Goal: Obtain resource: Download file/media

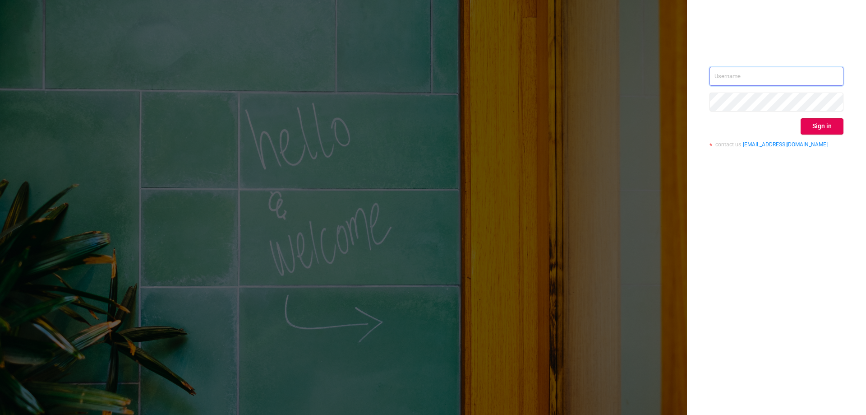
click at [726, 76] on input "text" at bounding box center [777, 76] width 134 height 19
paste input "[EMAIL_ADDRESS][DOMAIN_NAME]"
type input "[EMAIL_ADDRESS][DOMAIN_NAME]"
click at [830, 127] on button "Sign in" at bounding box center [822, 126] width 43 height 16
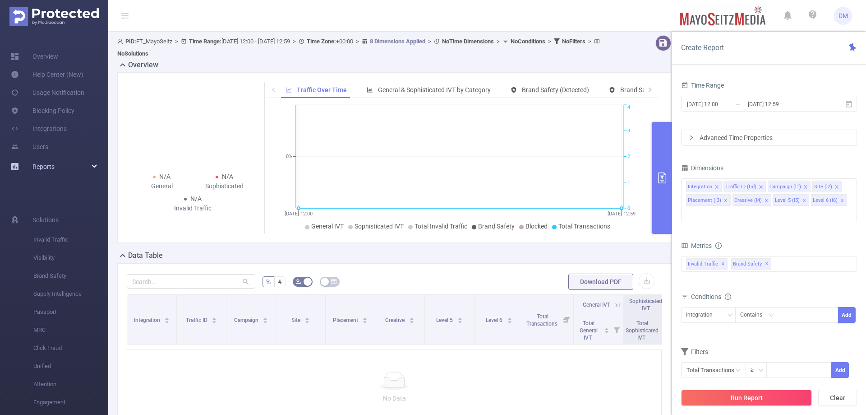
click at [57, 163] on div "Reports" at bounding box center [54, 166] width 108 height 18
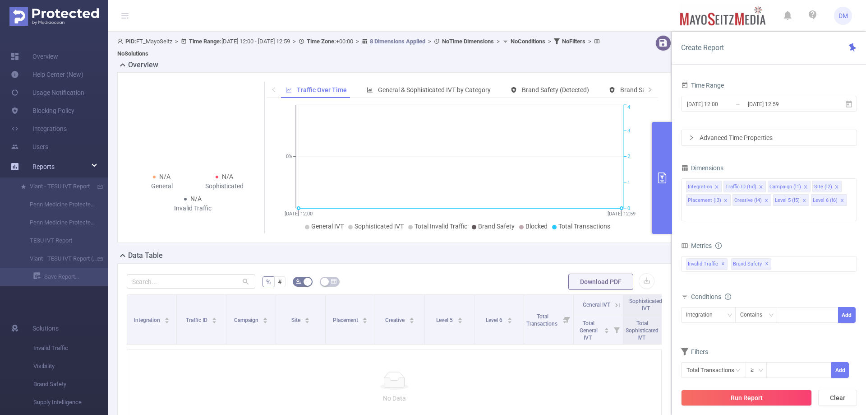
click at [23, 166] on span "Reports" at bounding box center [33, 166] width 44 height 18
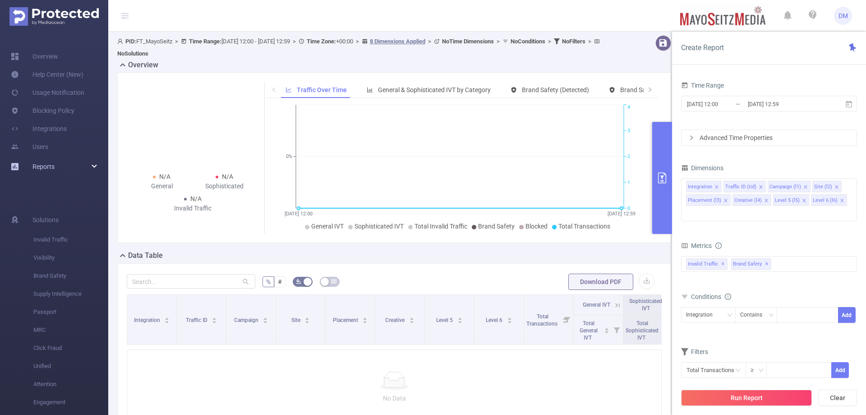
click at [17, 162] on span "Reports" at bounding box center [33, 166] width 44 height 18
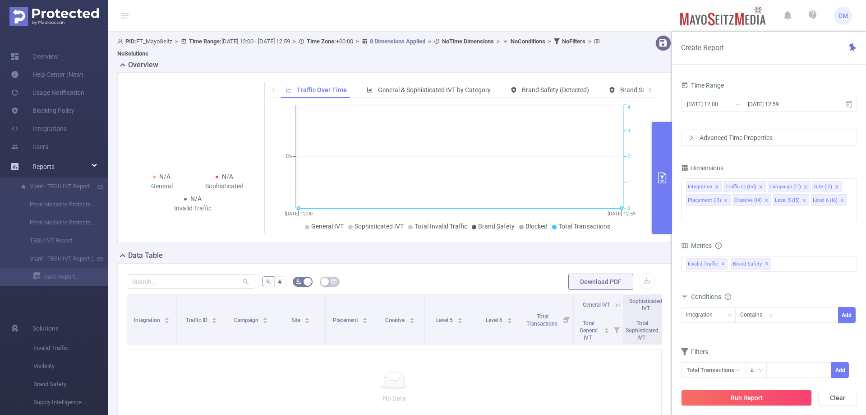
click at [43, 160] on link "Reports" at bounding box center [43, 166] width 22 height 18
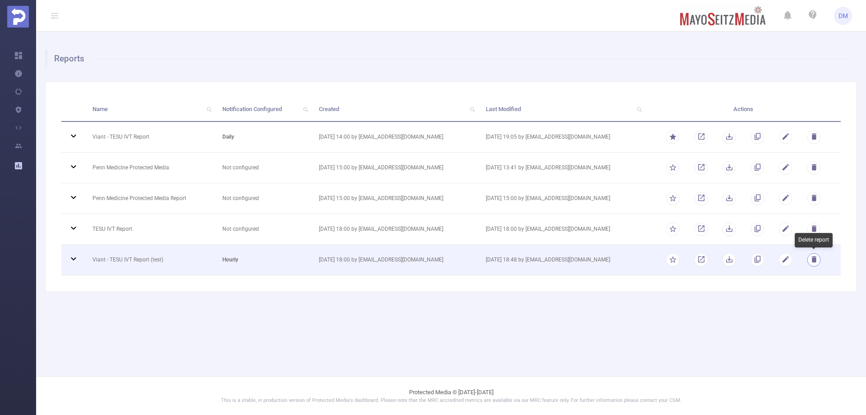
click at [816, 259] on button "button" at bounding box center [814, 260] width 14 height 14
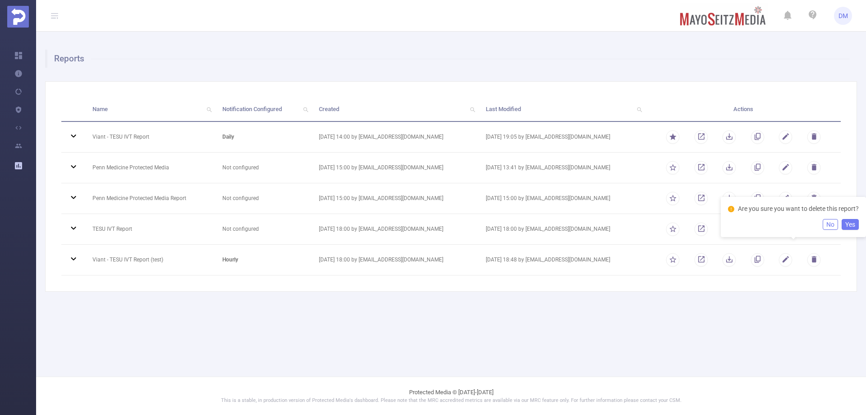
click at [844, 230] on button "Yes" at bounding box center [850, 224] width 17 height 11
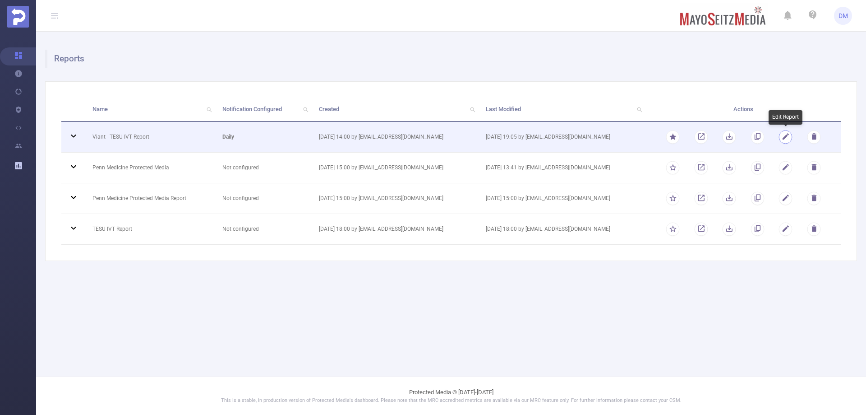
click at [787, 135] on button "button" at bounding box center [786, 137] width 14 height 14
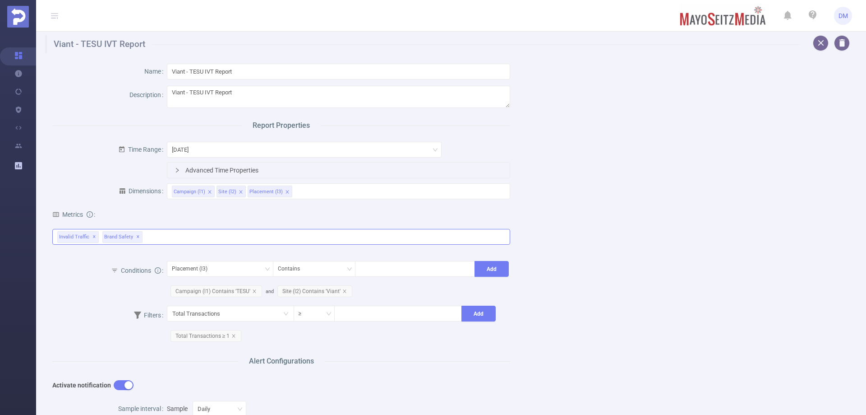
click at [187, 241] on div "Invalid Traffic ✕ Brand Safety ✕" at bounding box center [281, 237] width 458 height 16
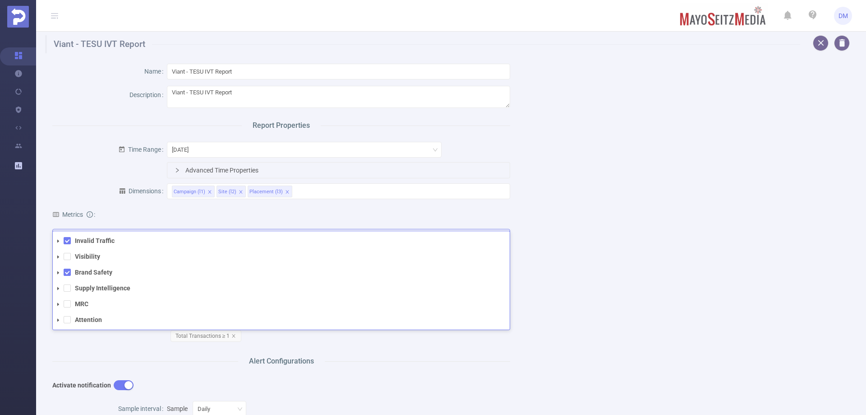
click at [59, 241] on icon "icon: caret-down" at bounding box center [58, 241] width 5 height 5
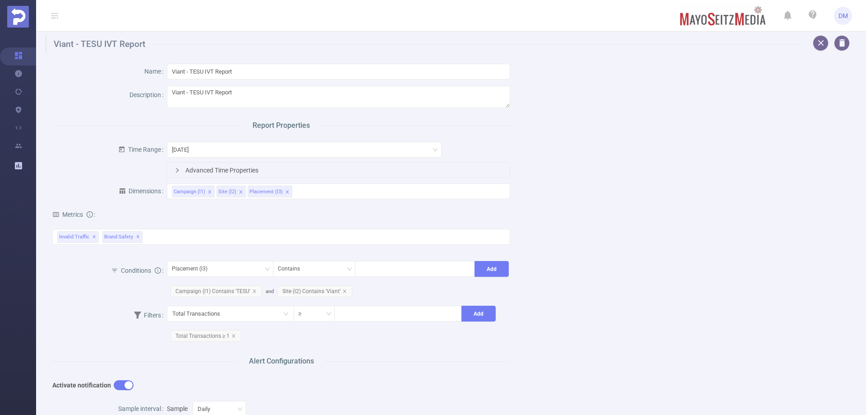
click at [669, 228] on div "Name Viant - TESU IVT Report Description Viant - TESU IVT Report Report Propert…" at bounding box center [448, 346] width 812 height 586
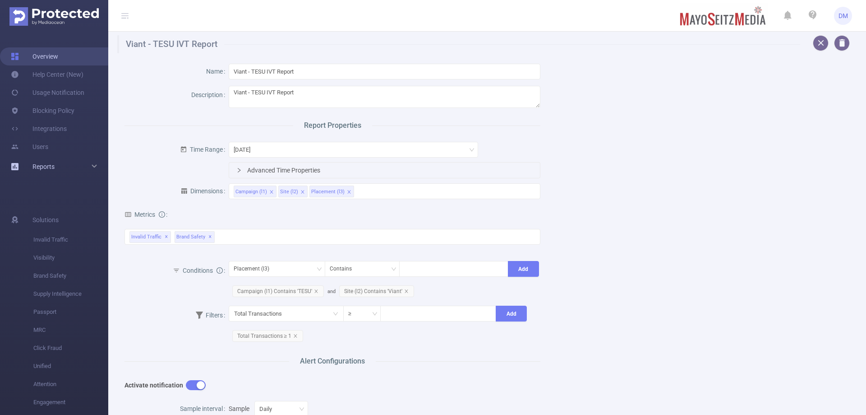
click at [58, 53] on link "Overview" at bounding box center [34, 56] width 47 height 18
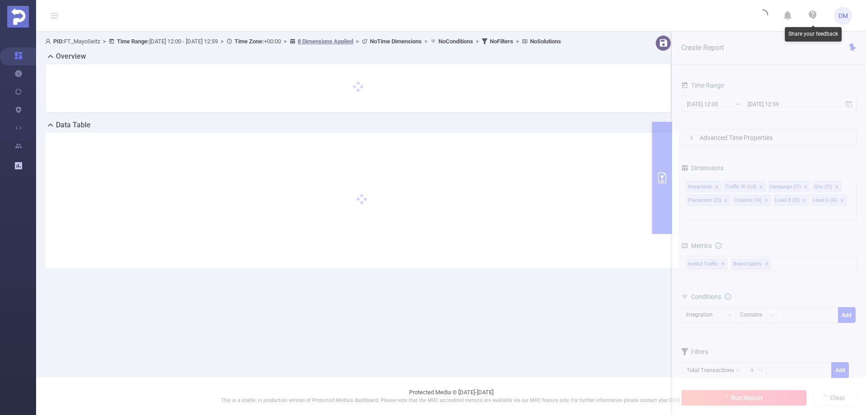
click at [815, 14] on icon at bounding box center [813, 14] width 11 height 11
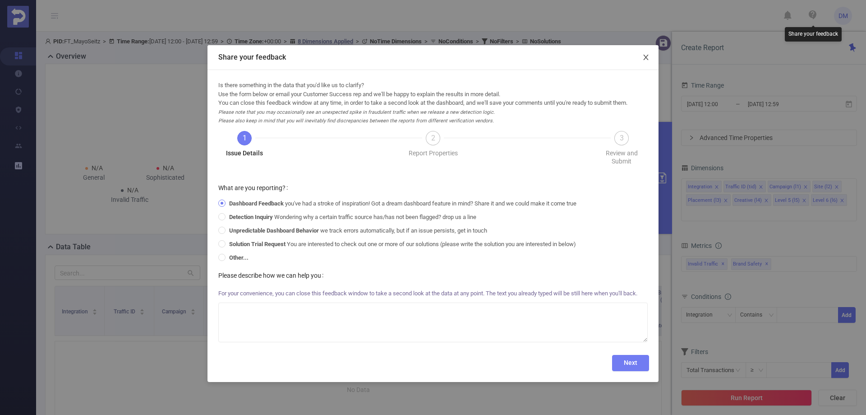
click at [642, 54] on span "Close" at bounding box center [646, 57] width 25 height 25
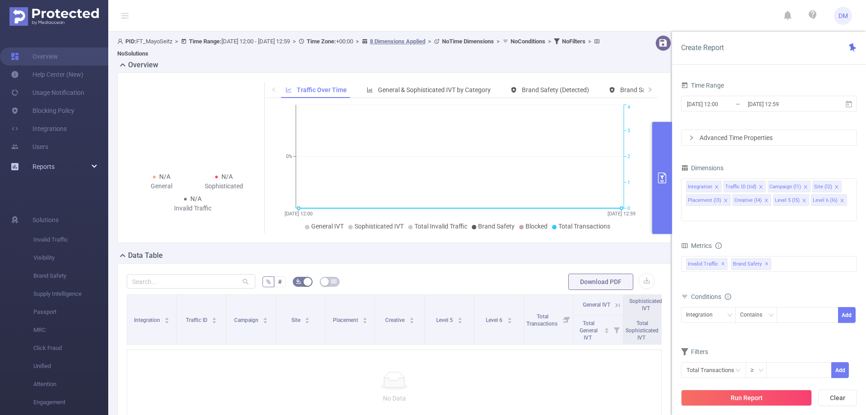
click at [43, 166] on span "Reports" at bounding box center [43, 166] width 22 height 7
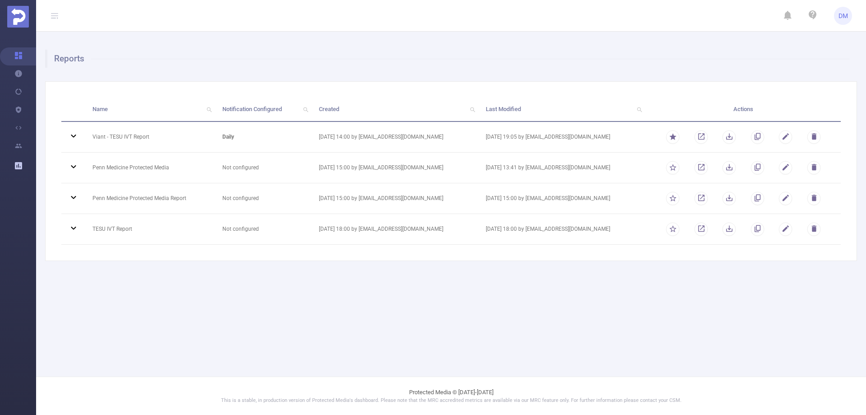
click at [813, 27] on ul "DM" at bounding box center [810, 15] width 84 height 31
click at [813, 16] on icon at bounding box center [813, 14] width 11 height 11
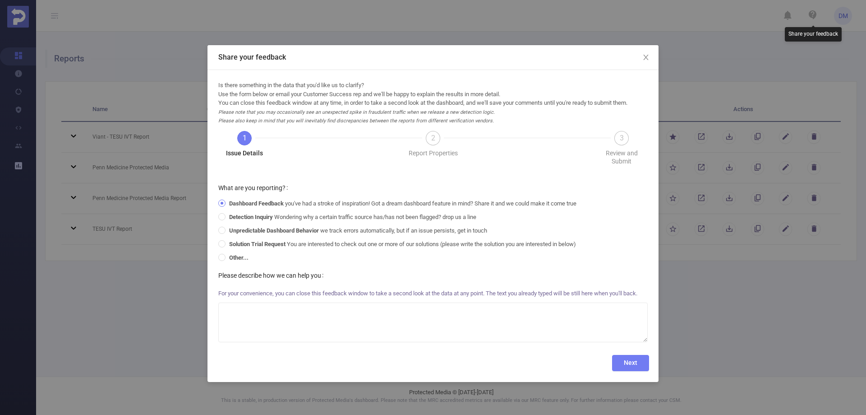
click at [815, 18] on div "Share your feedback Is there something in the data that you'd like us to clarif…" at bounding box center [433, 207] width 866 height 415
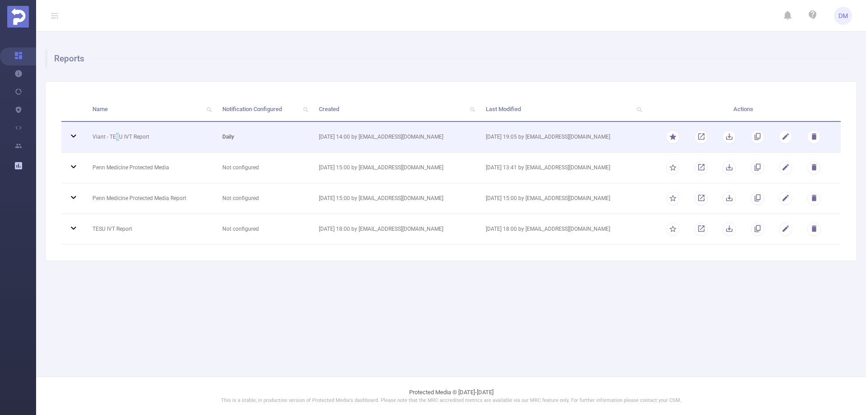
click at [116, 134] on td "Viant - TESU IVT Report" at bounding box center [151, 137] width 130 height 31
click at [114, 135] on td "Viant - TESU IVT Report" at bounding box center [151, 137] width 130 height 31
drag, startPoint x: 94, startPoint y: 136, endPoint x: 123, endPoint y: 141, distance: 29.4
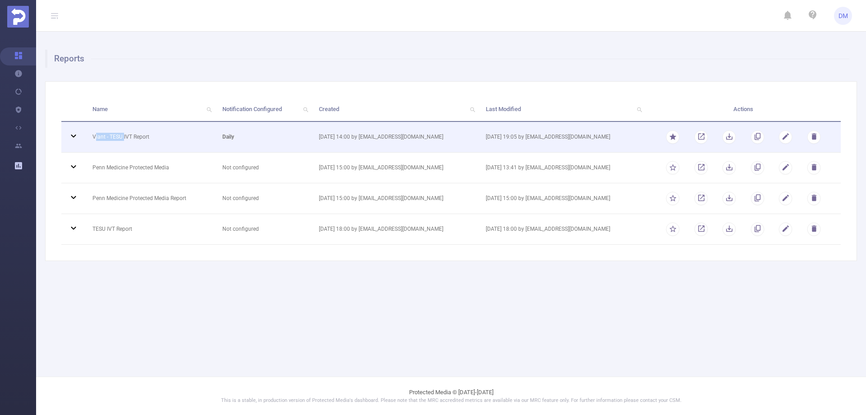
click at [123, 141] on td "Viant - TESU IVT Report" at bounding box center [151, 137] width 130 height 31
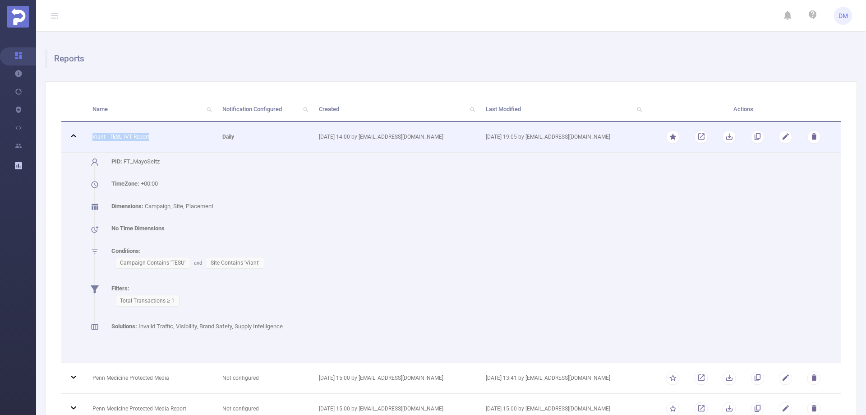
drag, startPoint x: 91, startPoint y: 138, endPoint x: 149, endPoint y: 138, distance: 58.2
click at [149, 138] on td "Viant - TESU IVT Report" at bounding box center [151, 137] width 130 height 31
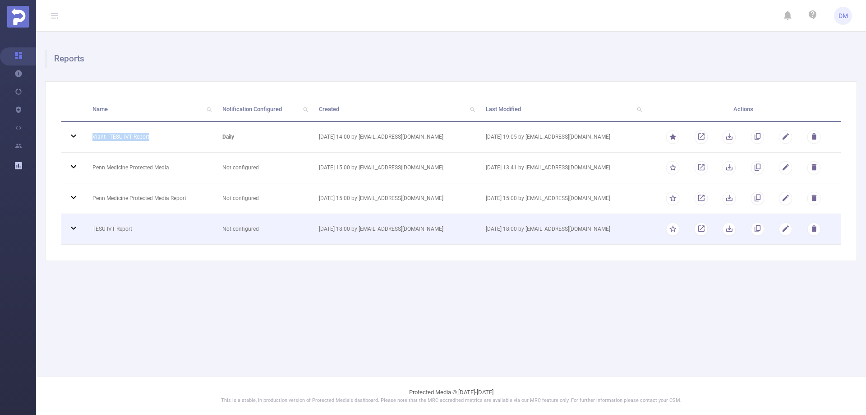
copy td "Viant - TESU IVT Report"
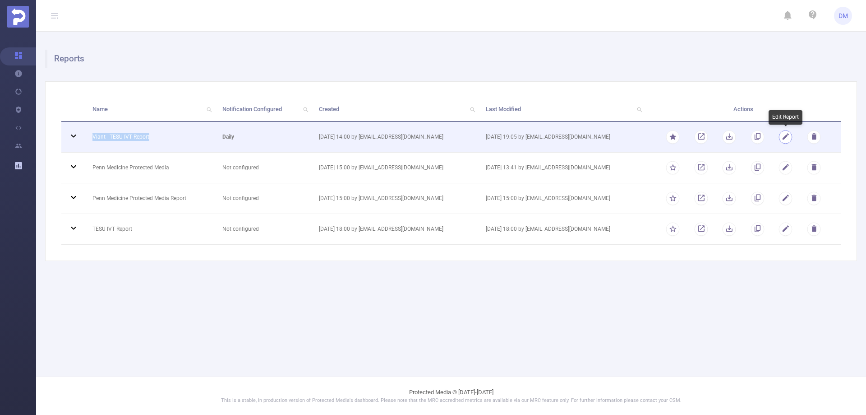
click at [787, 134] on button "button" at bounding box center [786, 137] width 14 height 14
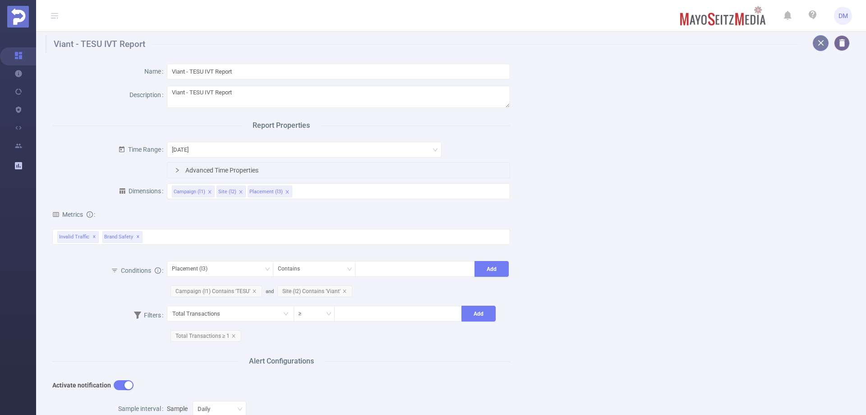
click at [813, 43] on button "button" at bounding box center [821, 43] width 16 height 16
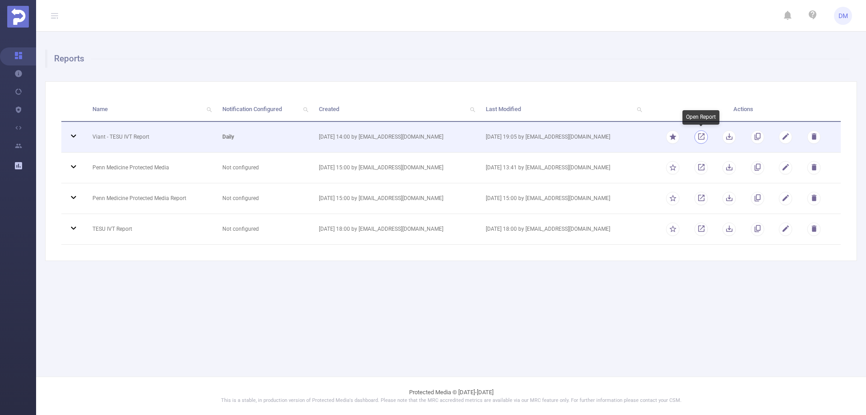
click at [706, 139] on link "button" at bounding box center [701, 138] width 9 height 6
click at [726, 141] on button "button" at bounding box center [730, 137] width 14 height 14
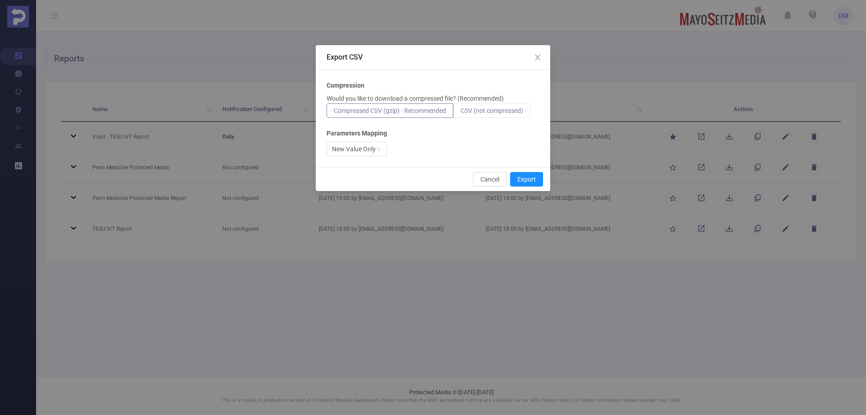
click at [505, 115] on label "CSV (not compressed)" at bounding box center [492, 110] width 77 height 14
click at [461, 113] on input "CSV (not compressed)" at bounding box center [461, 113] width 0 height 0
click at [537, 178] on button "Export" at bounding box center [526, 179] width 33 height 14
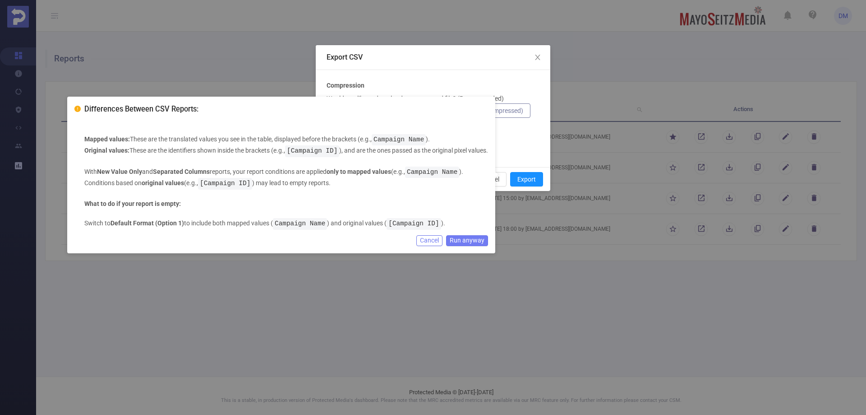
drag, startPoint x: 431, startPoint y: 239, endPoint x: 435, endPoint y: 224, distance: 15.7
click at [432, 239] on button "Cancel" at bounding box center [430, 240] width 26 height 11
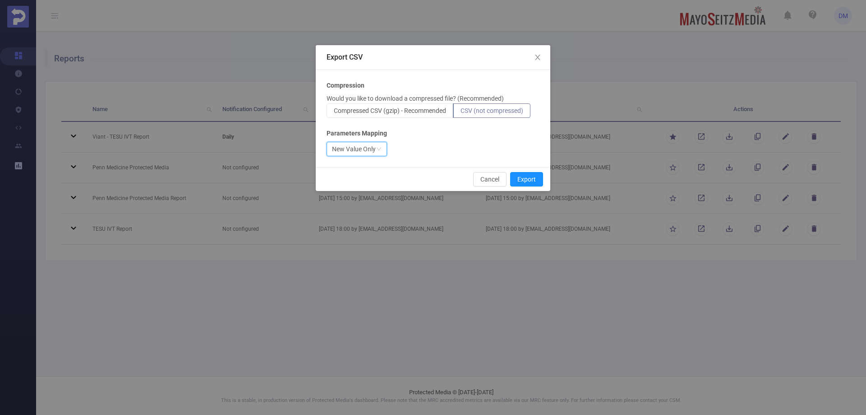
click at [371, 151] on div "New Value Only" at bounding box center [354, 149] width 44 height 14
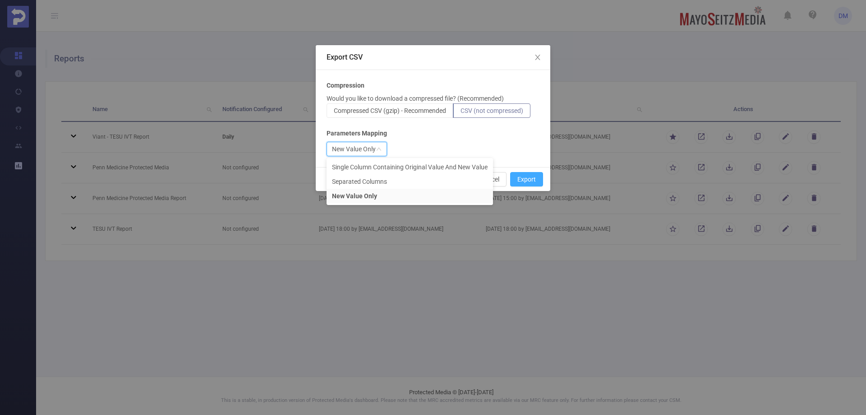
click at [523, 184] on button "Export" at bounding box center [526, 179] width 33 height 14
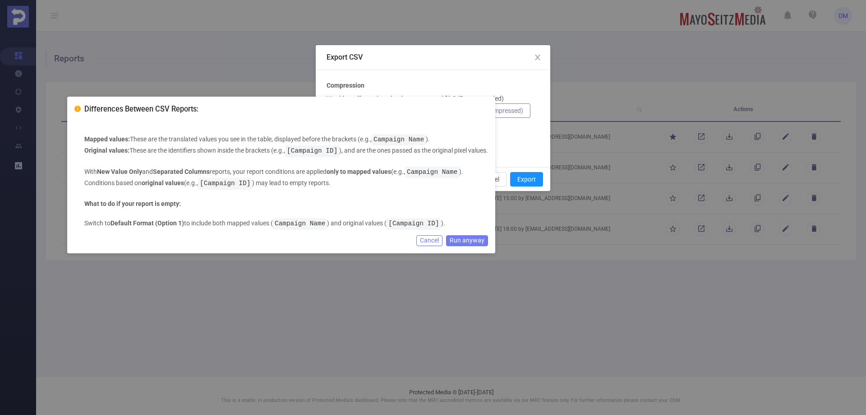
click at [466, 241] on button "Run anyway" at bounding box center [467, 240] width 42 height 11
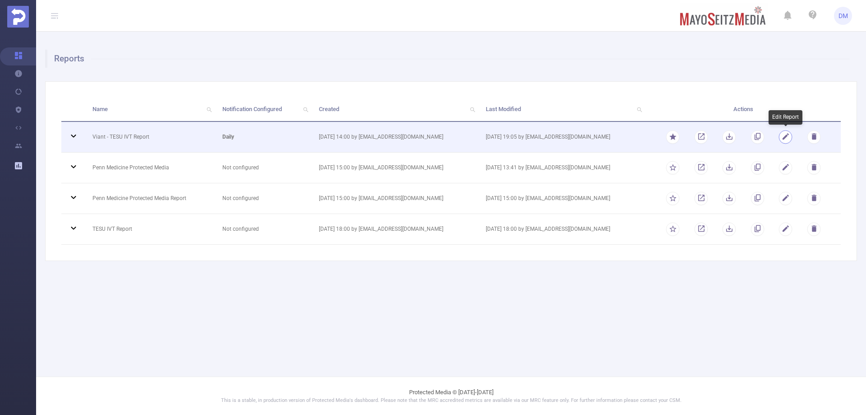
click at [787, 138] on button "button" at bounding box center [786, 137] width 14 height 14
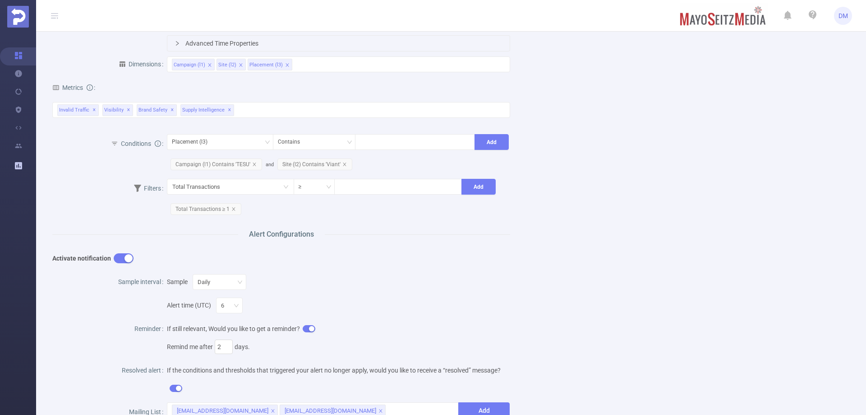
scroll to position [271, 0]
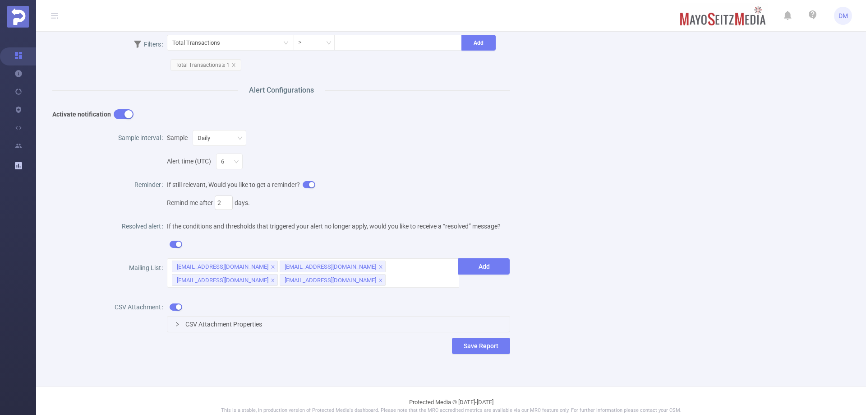
click at [268, 323] on div "CSV Attachment Properties" at bounding box center [338, 323] width 343 height 15
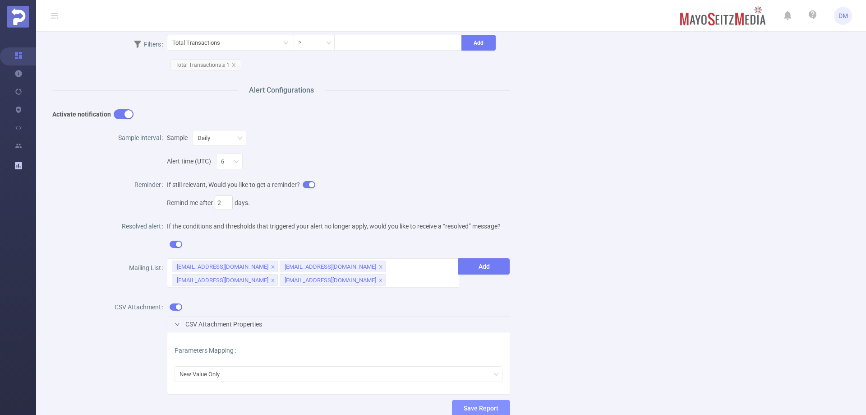
click at [476, 405] on button "Save Report" at bounding box center [481, 408] width 58 height 16
click at [528, 381] on button "Save" at bounding box center [519, 380] width 21 height 11
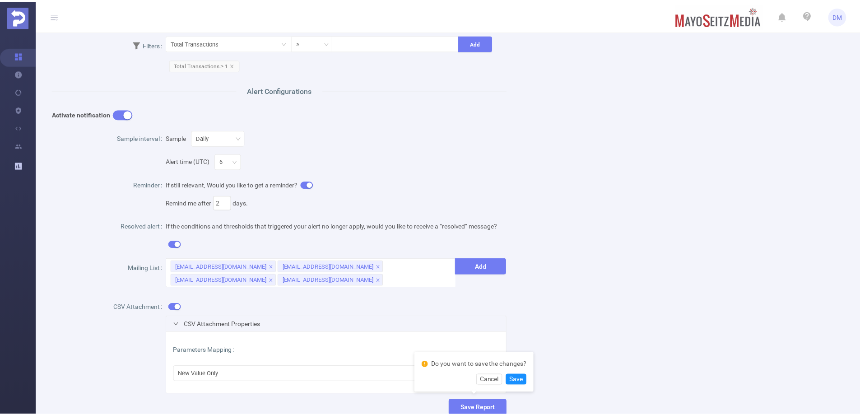
scroll to position [0, 0]
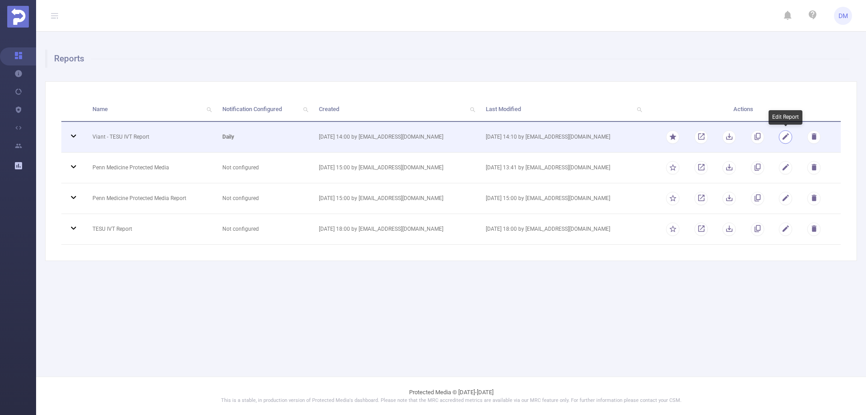
click at [786, 139] on button "button" at bounding box center [786, 137] width 14 height 14
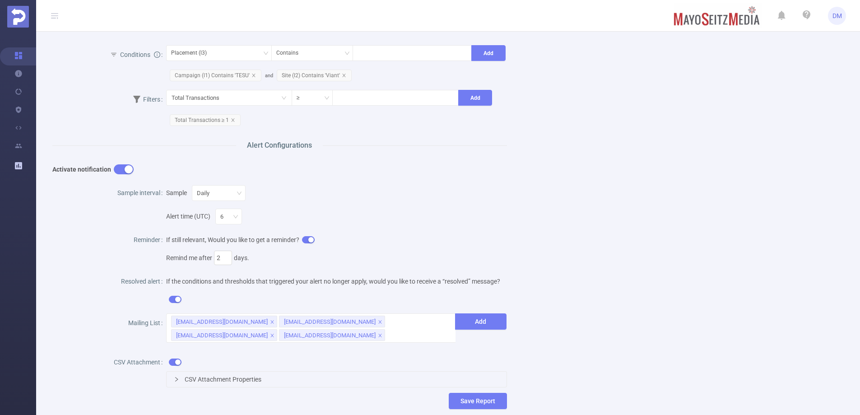
scroll to position [280, 0]
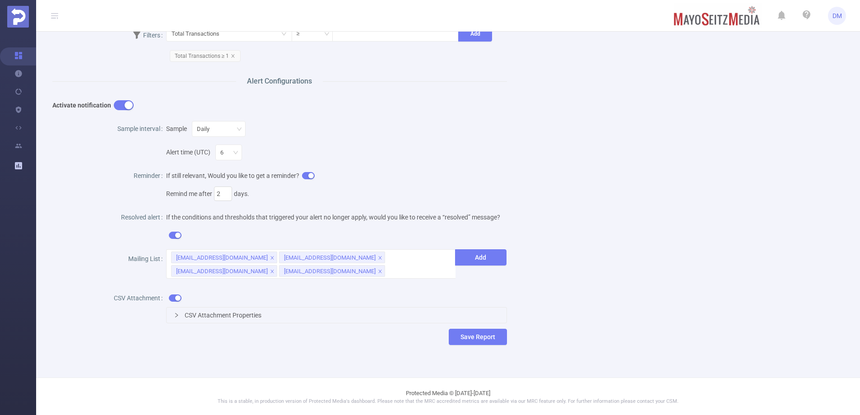
click at [242, 315] on span "CSV Attachment Properties" at bounding box center [223, 314] width 77 height 7
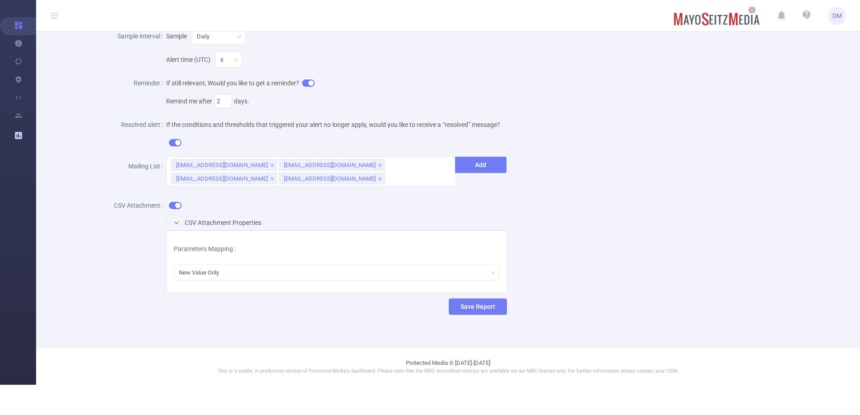
scroll to position [45, 0]
